Goal: Task Accomplishment & Management: Use online tool/utility

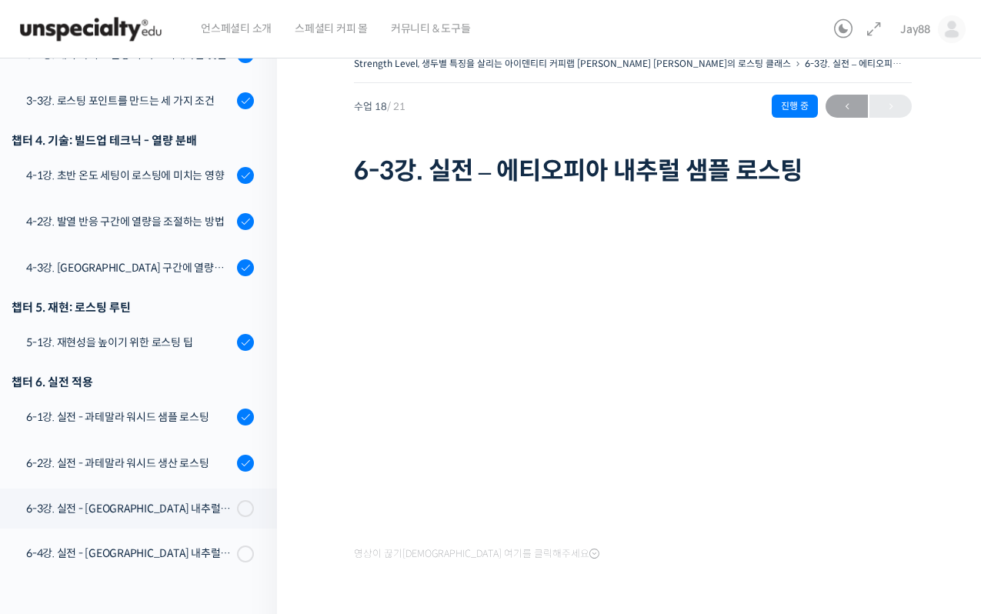
scroll to position [124, 0]
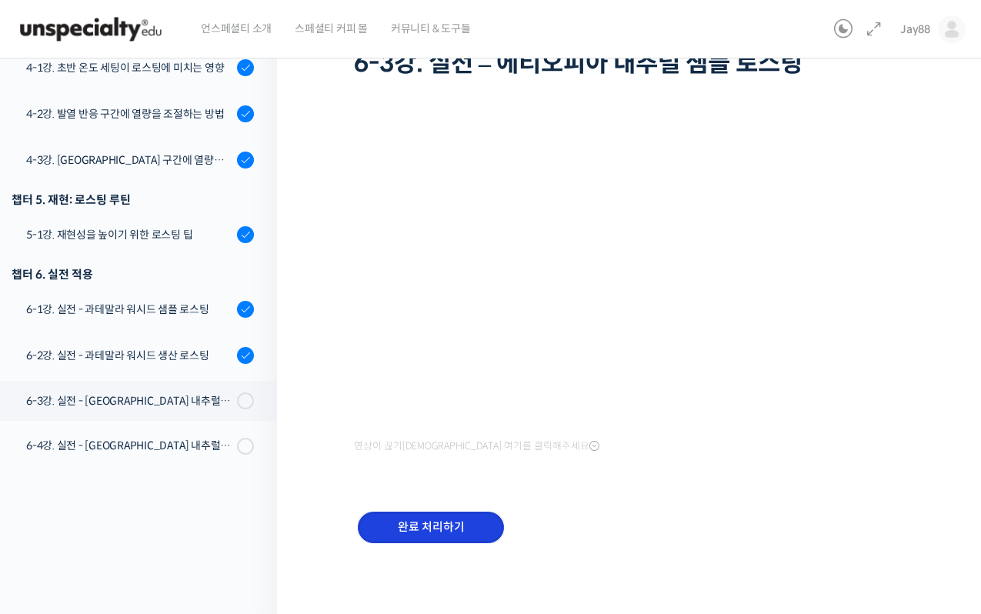
click at [435, 519] on input "완료 처리하기" at bounding box center [431, 528] width 146 height 32
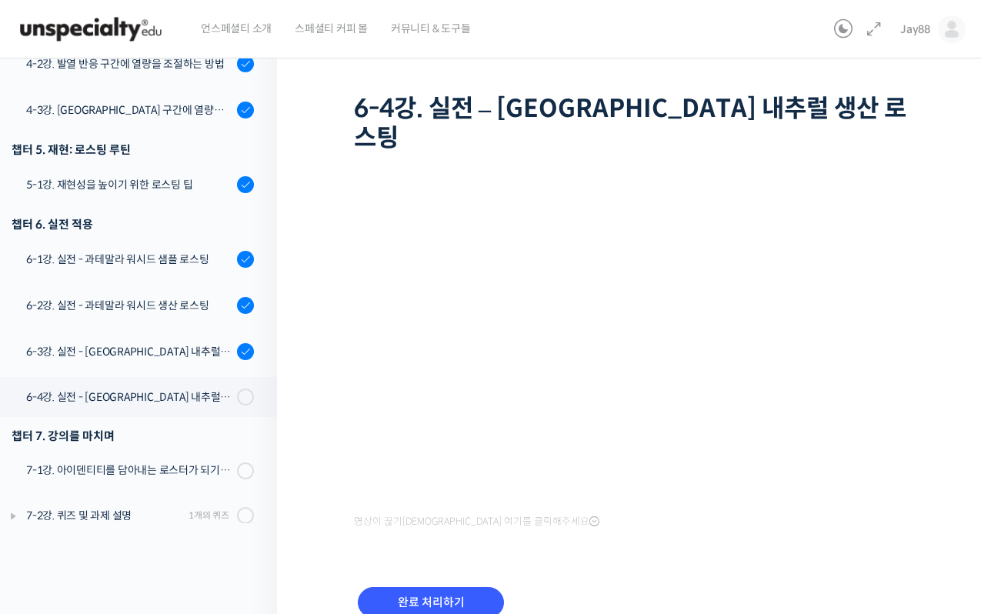
scroll to position [755, 0]
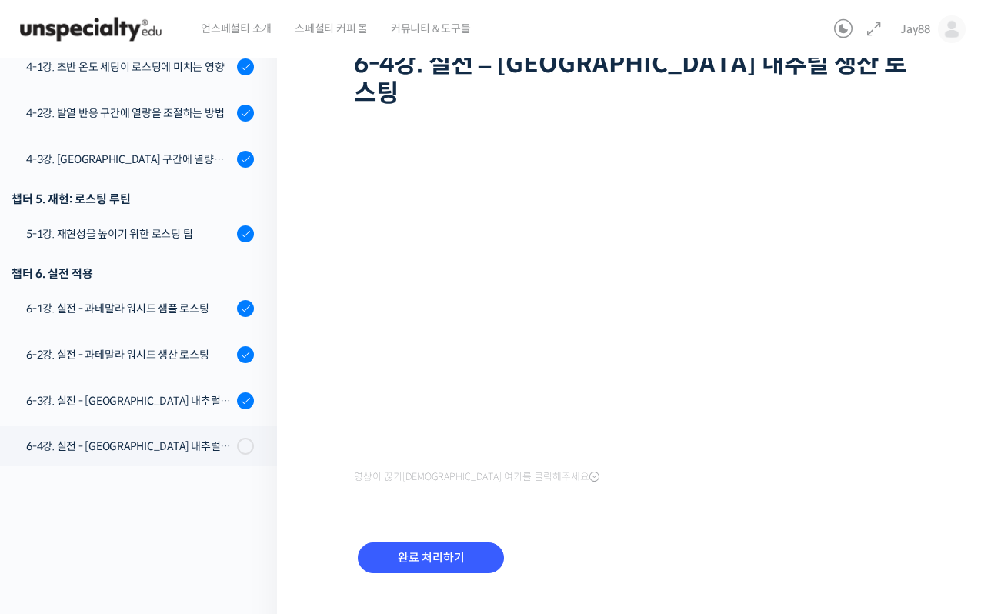
scroll to position [122, 0]
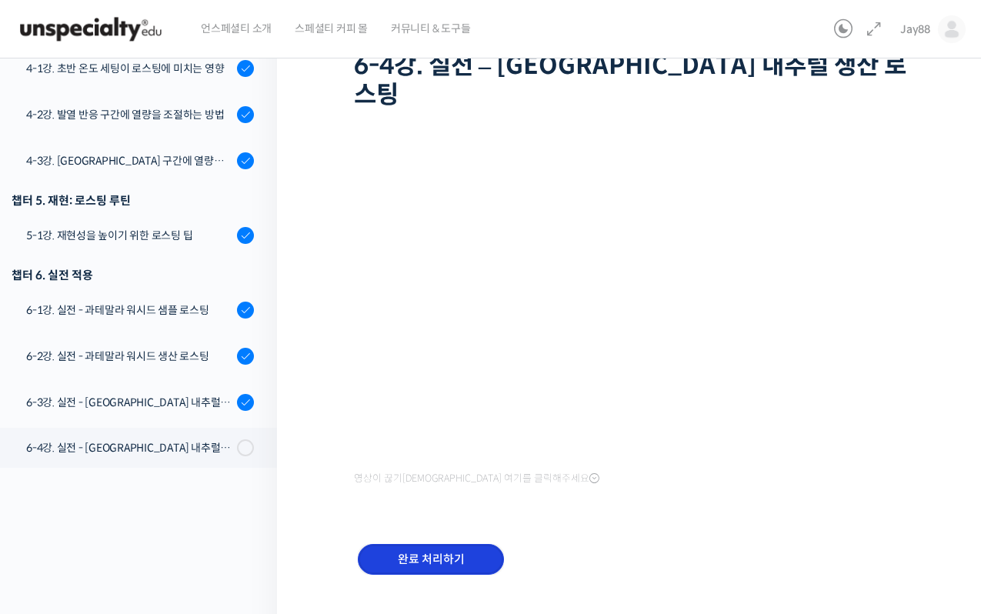
click at [433, 544] on input "완료 처리하기" at bounding box center [431, 560] width 146 height 32
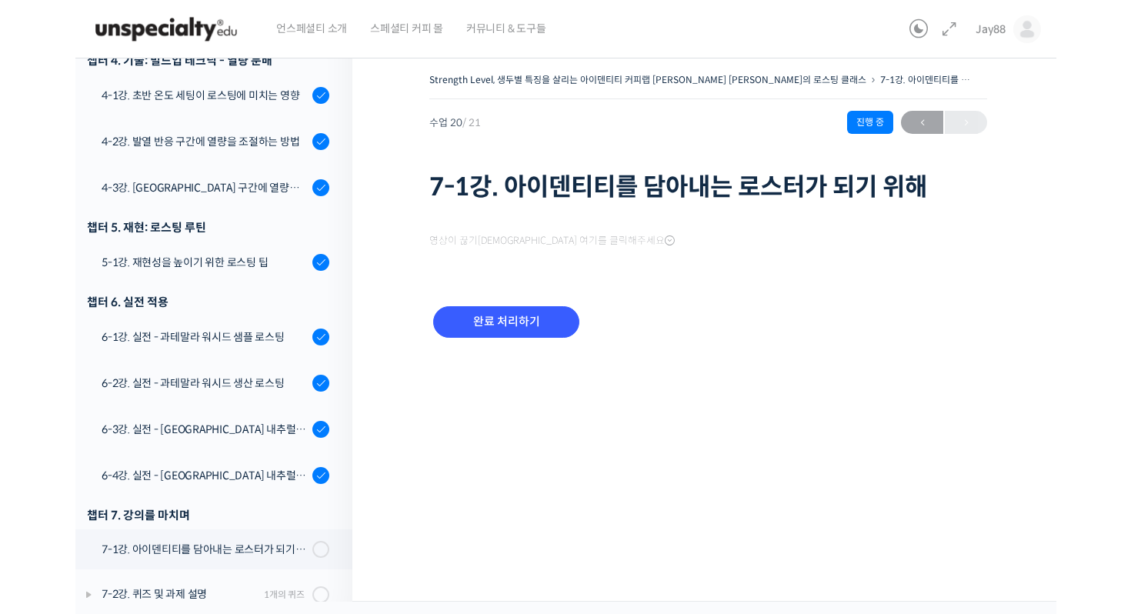
scroll to position [849, 0]
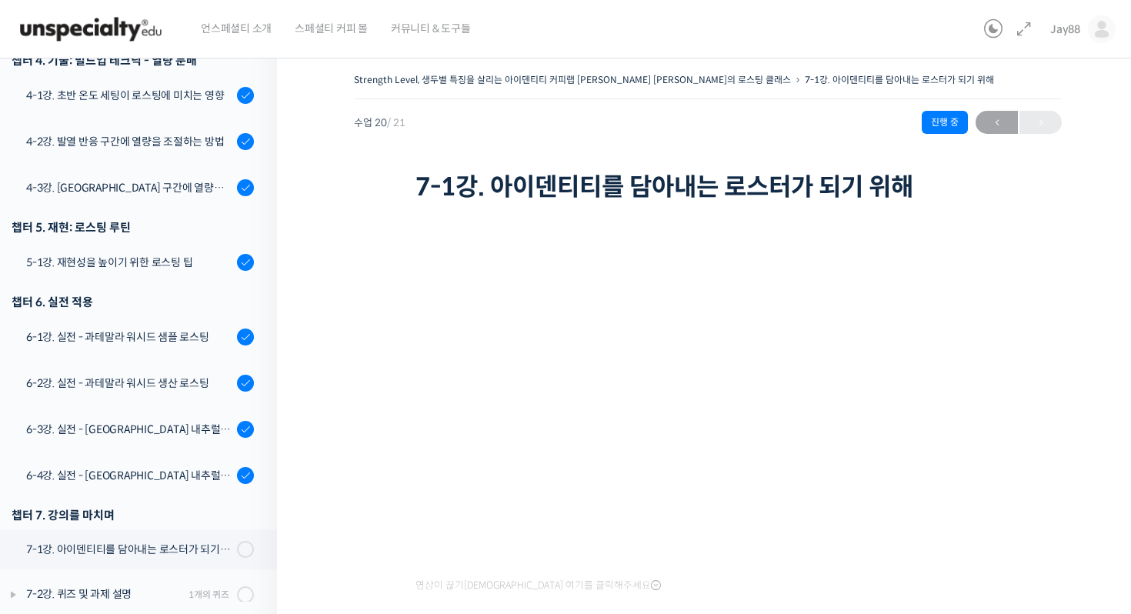
click at [115, 37] on img at bounding box center [90, 29] width 151 height 46
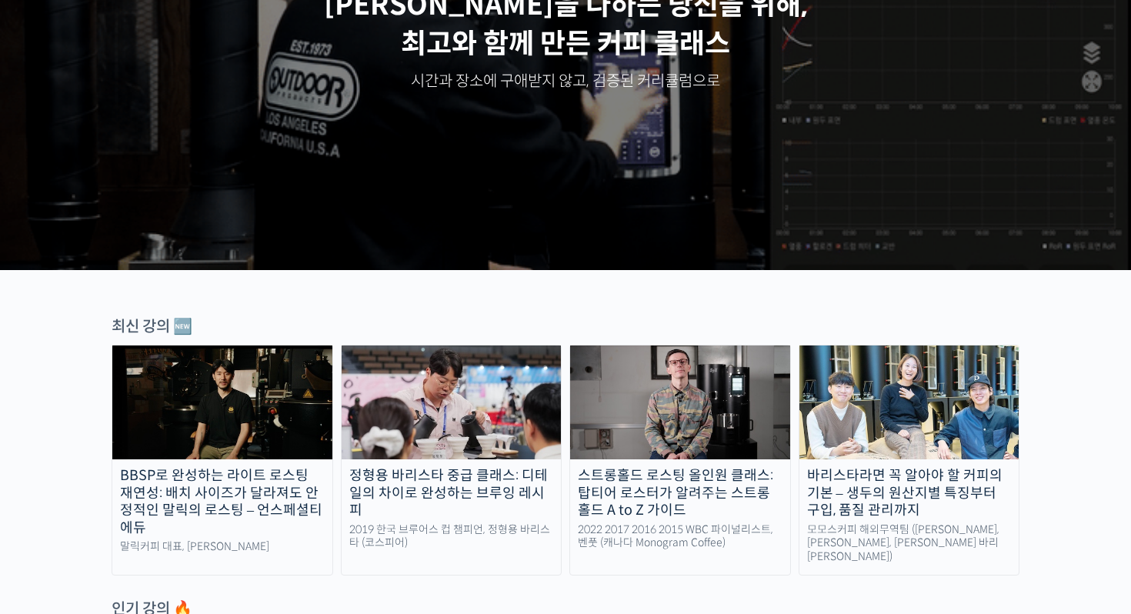
scroll to position [505, 0]
